Goal: Go to known website: Go to known website

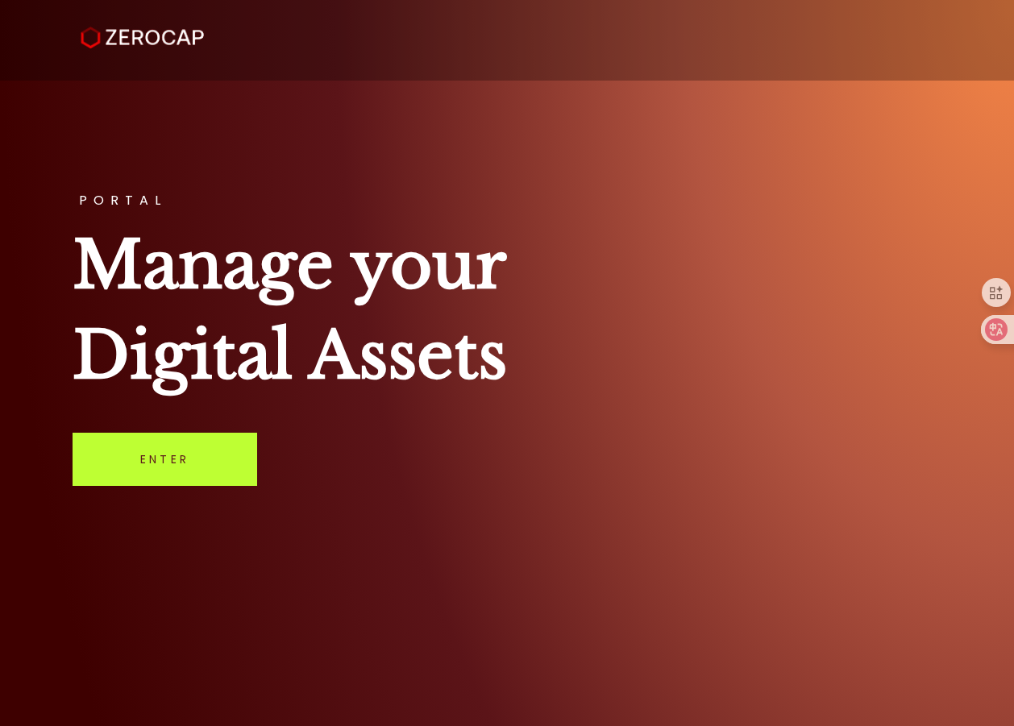
click at [187, 461] on link "Enter" at bounding box center [165, 459] width 185 height 53
click at [200, 467] on link "Enter" at bounding box center [165, 459] width 185 height 53
